Goal: Task Accomplishment & Management: Use online tool/utility

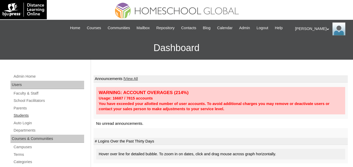
drag, startPoint x: 0, startPoint y: 0, endPoint x: 20, endPoint y: 124, distance: 125.6
click at [20, 119] on link "Students" at bounding box center [48, 116] width 71 height 7
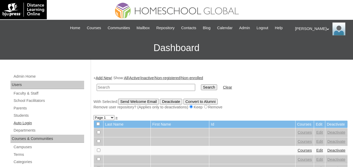
click at [20, 127] on link "Auto Login" at bounding box center [48, 123] width 71 height 7
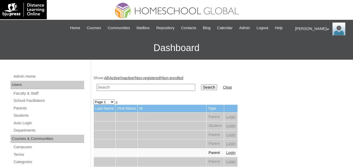
click at [113, 91] on input "text" at bounding box center [146, 87] width 98 height 7
paste input "Yosef Elijah"
type input "Yosef Elijah"
click at [201, 90] on input "Search" at bounding box center [209, 88] width 16 height 6
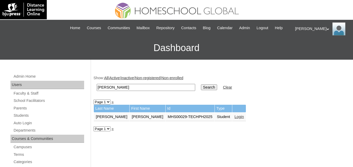
click at [234, 119] on link "Login" at bounding box center [238, 117] width 9 height 4
